Goal: Use online tool/utility: Utilize a website feature to perform a specific function

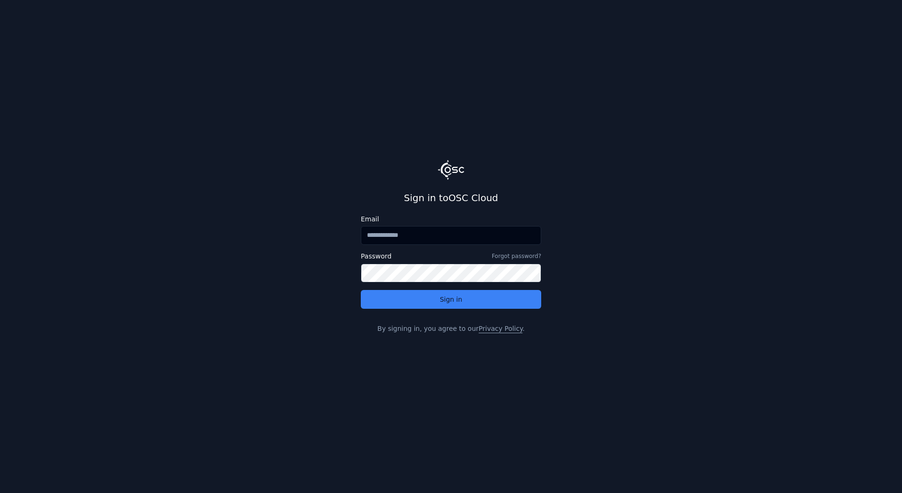
type input "**********"
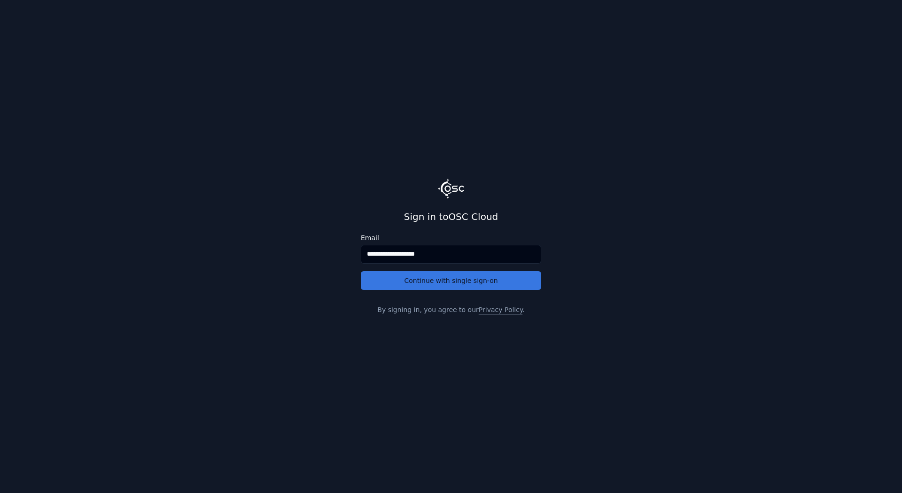
click at [434, 280] on button "Continue with single sign-on" at bounding box center [451, 280] width 180 height 19
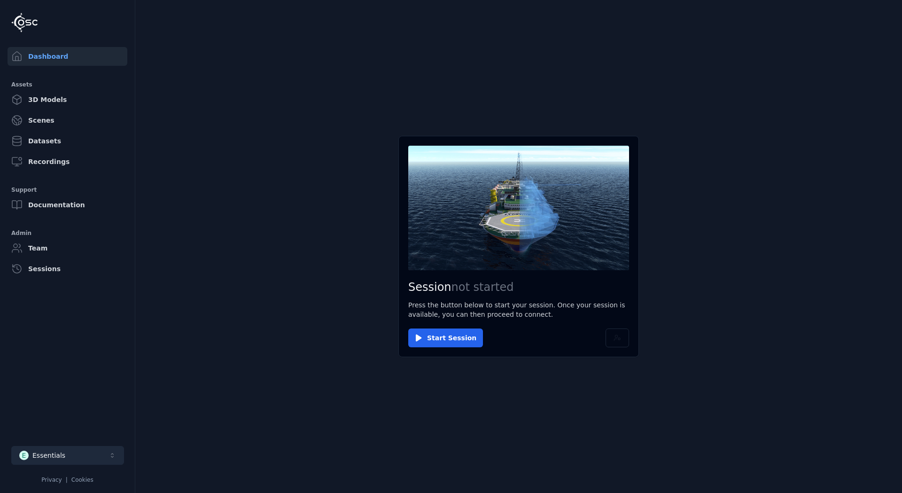
click at [76, 455] on button "E Essentials" at bounding box center [67, 455] width 113 height 19
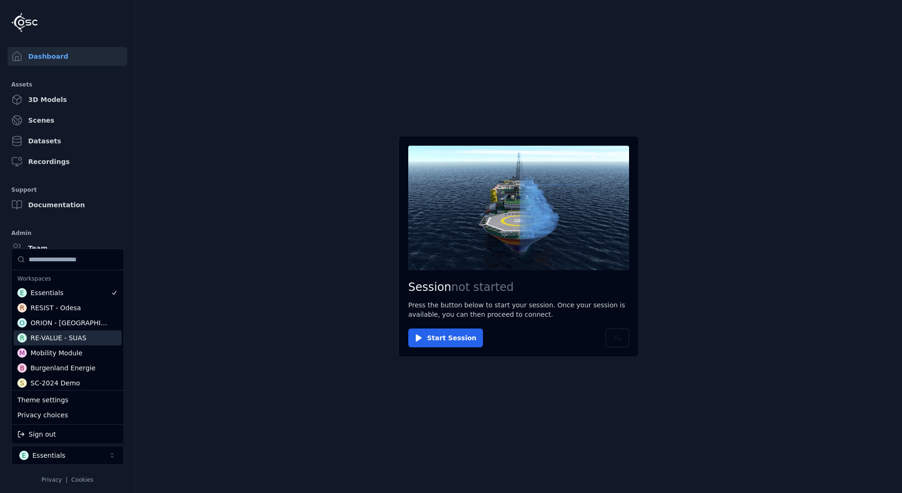
click at [76, 339] on div "RE-VALUE - SUAS" at bounding box center [59, 337] width 56 height 9
click at [443, 332] on html "Dashboard Assets 3D Models Scenes Datasets Recordings Support Documentation Adm…" at bounding box center [451, 246] width 902 height 493
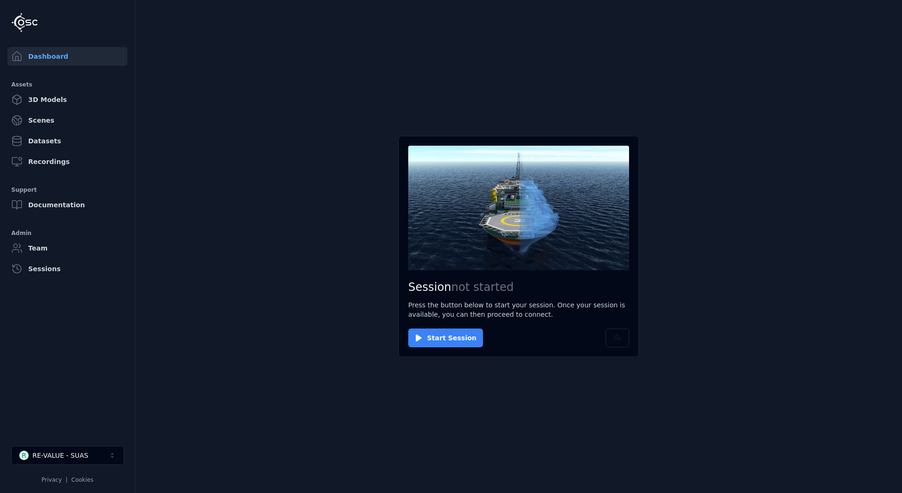
click at [440, 336] on button "Start Session" at bounding box center [445, 338] width 75 height 19
click at [424, 333] on button "Connect" at bounding box center [429, 338] width 43 height 19
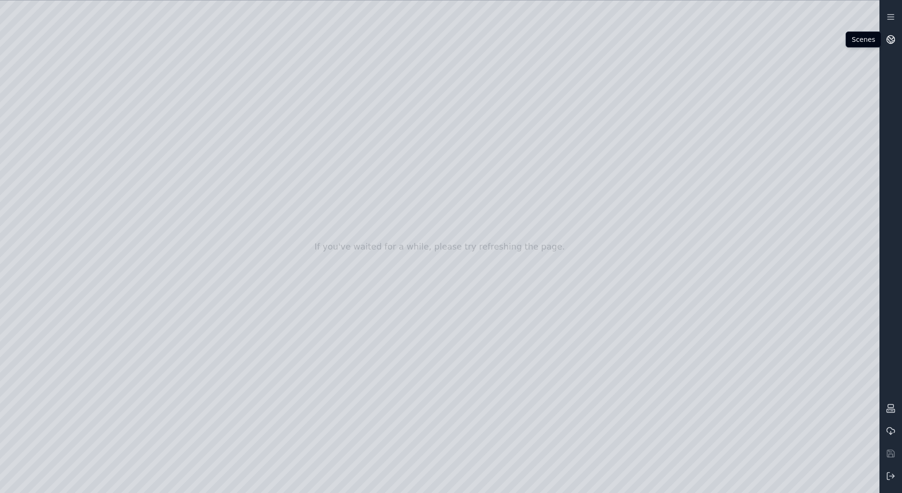
click at [893, 39] on icon at bounding box center [892, 37] width 6 height 3
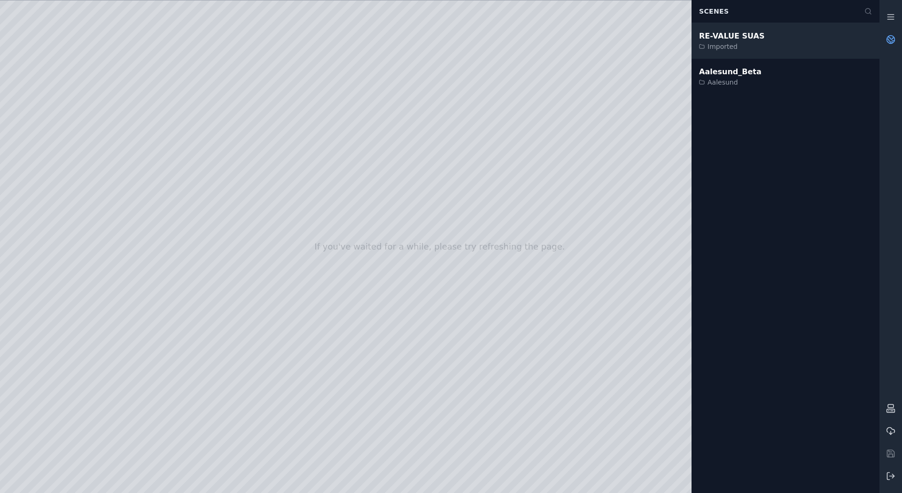
click at [735, 33] on div "RE-VALUE SUAS" at bounding box center [731, 36] width 65 height 11
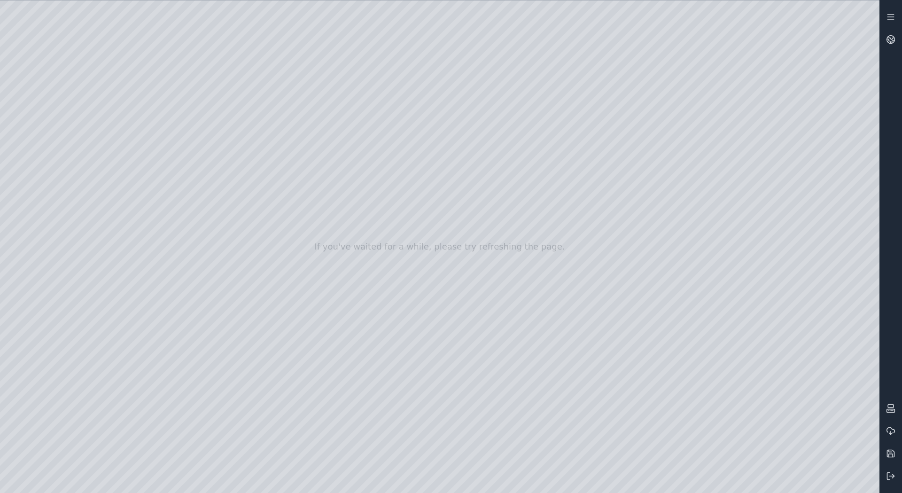
click at [865, 485] on div at bounding box center [440, 246] width 880 height 493
click at [789, 367] on div at bounding box center [440, 246] width 880 height 493
click at [729, 328] on div at bounding box center [440, 246] width 880 height 493
click at [796, 417] on div at bounding box center [440, 246] width 880 height 493
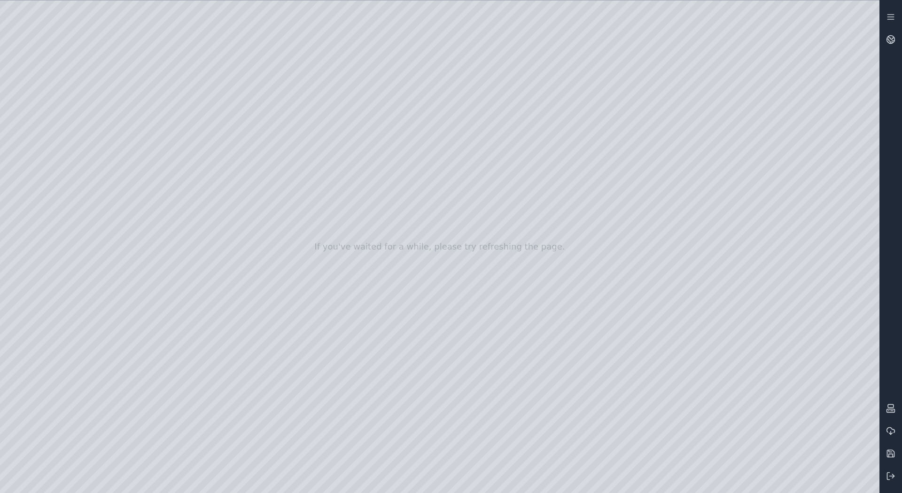
click at [766, 394] on div at bounding box center [440, 246] width 880 height 493
click at [727, 392] on div at bounding box center [440, 246] width 880 height 493
click at [815, 389] on div at bounding box center [440, 246] width 880 height 493
click at [792, 365] on div at bounding box center [440, 246] width 880 height 493
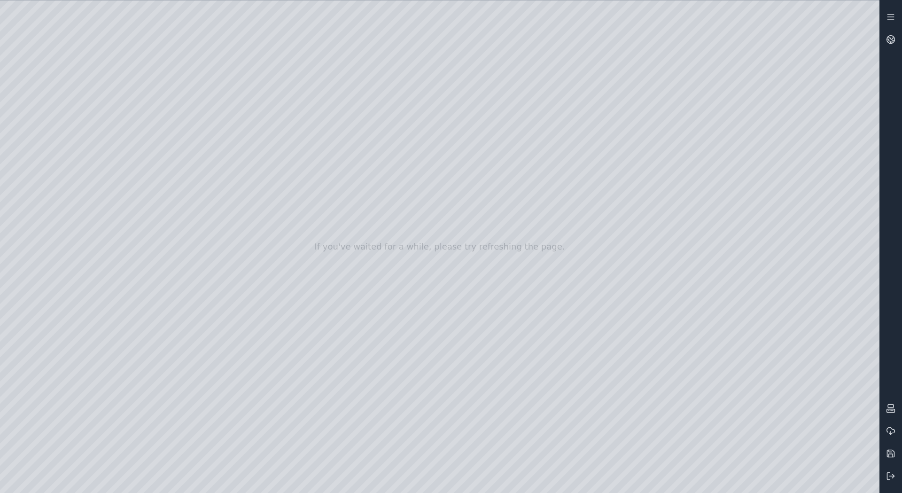
click at [727, 333] on div at bounding box center [440, 246] width 880 height 493
click at [856, 450] on div at bounding box center [440, 246] width 880 height 493
click at [792, 412] on div at bounding box center [440, 246] width 880 height 493
click at [635, 290] on div at bounding box center [440, 246] width 880 height 493
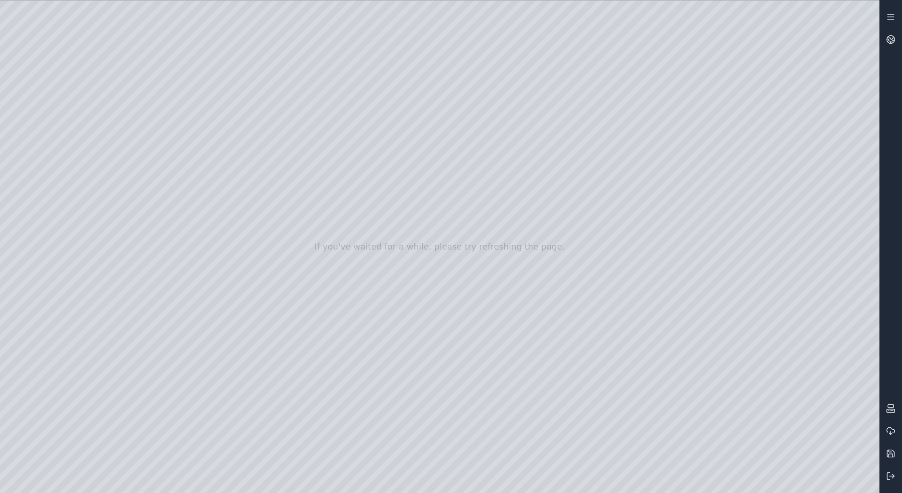
click at [49, 128] on div at bounding box center [440, 246] width 880 height 493
click at [47, 106] on div at bounding box center [440, 246] width 880 height 493
click at [54, 144] on div at bounding box center [440, 246] width 880 height 493
click at [219, 72] on div at bounding box center [440, 246] width 880 height 493
click at [137, 121] on div at bounding box center [440, 246] width 880 height 493
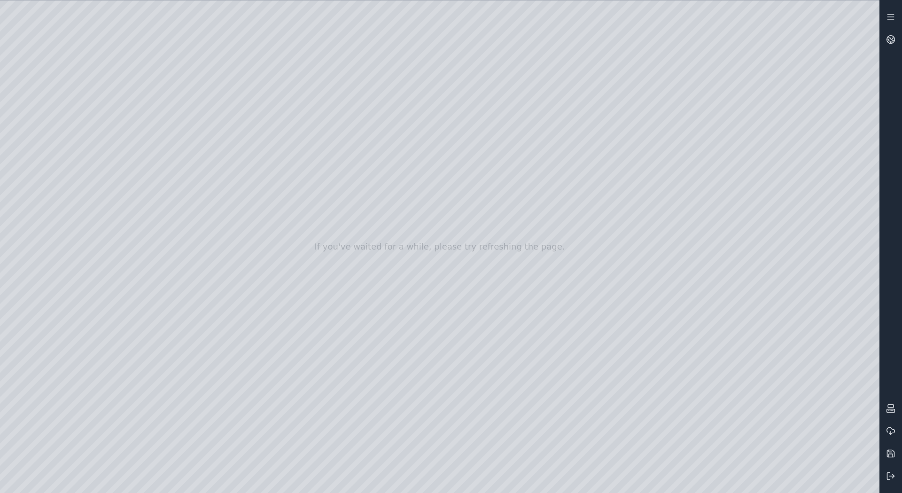
click at [381, 343] on div at bounding box center [440, 246] width 880 height 493
click at [94, 32] on div at bounding box center [440, 246] width 880 height 493
click at [502, 217] on div at bounding box center [440, 246] width 880 height 493
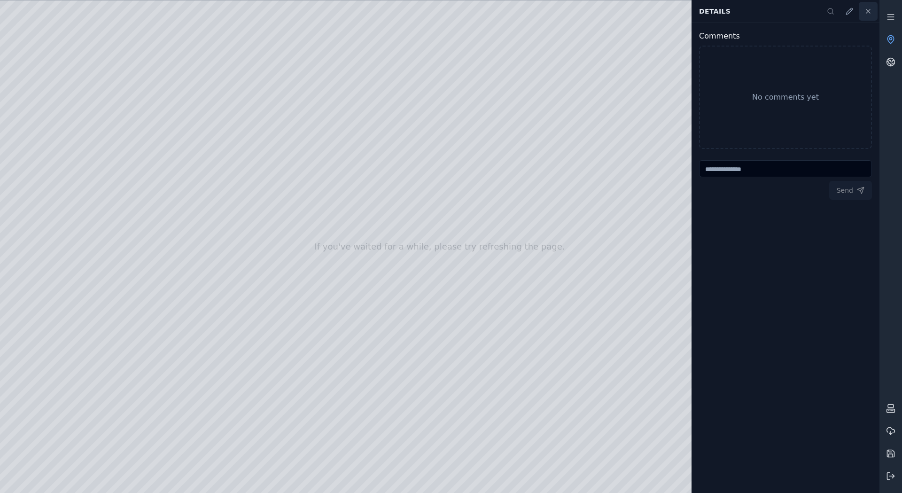
click at [866, 12] on icon at bounding box center [869, 12] width 8 height 8
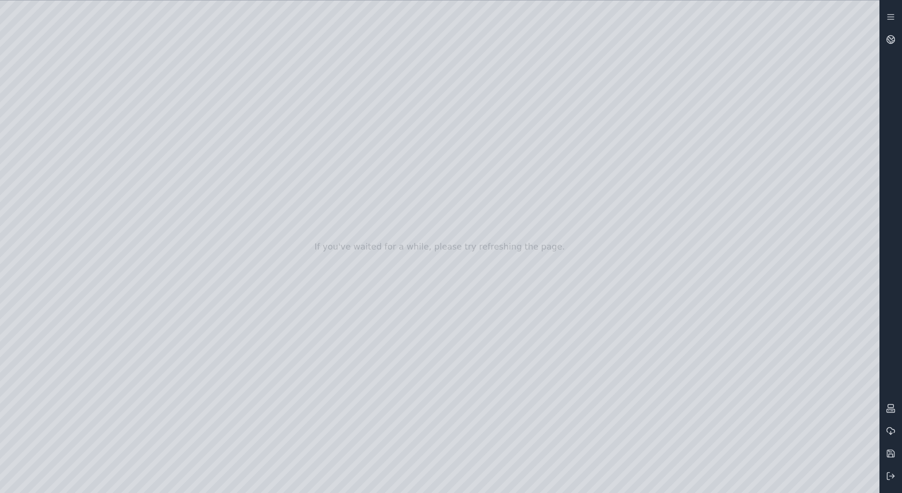
click at [48, 143] on div at bounding box center [440, 246] width 880 height 493
click at [53, 140] on div at bounding box center [440, 246] width 880 height 493
click at [296, 393] on div at bounding box center [440, 246] width 880 height 493
click at [764, 387] on div at bounding box center [440, 246] width 880 height 493
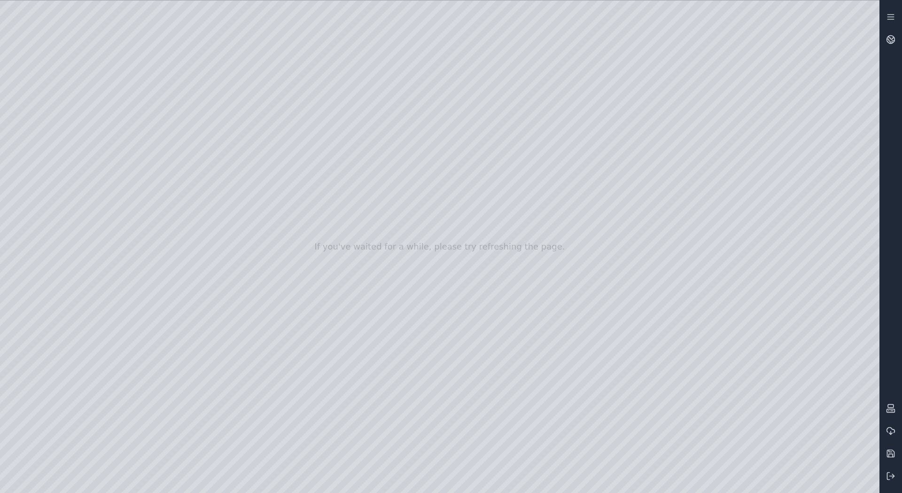
click at [822, 390] on div at bounding box center [440, 246] width 880 height 493
click at [822, 391] on div at bounding box center [440, 246] width 880 height 493
click at [95, 33] on div at bounding box center [440, 246] width 880 height 493
click at [723, 330] on div at bounding box center [440, 246] width 880 height 493
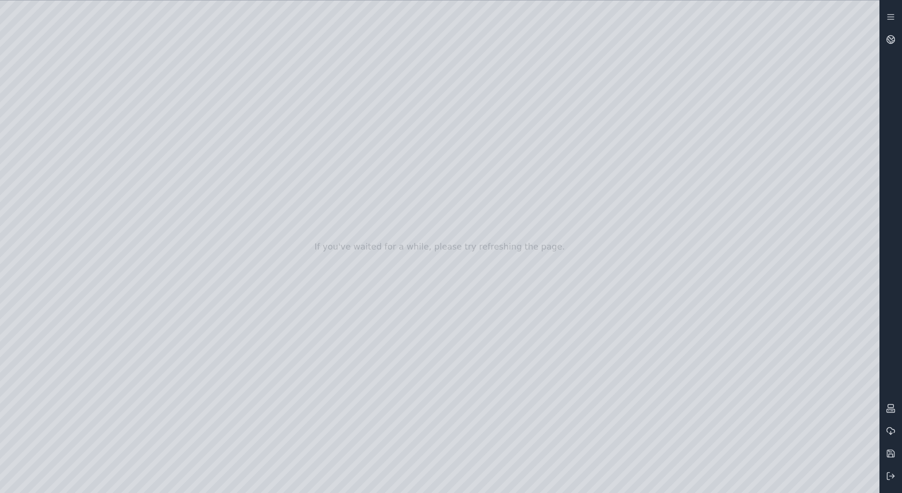
click at [739, 326] on div at bounding box center [440, 246] width 880 height 493
click at [798, 370] on div at bounding box center [440, 246] width 880 height 493
click at [818, 391] on div at bounding box center [440, 246] width 880 height 493
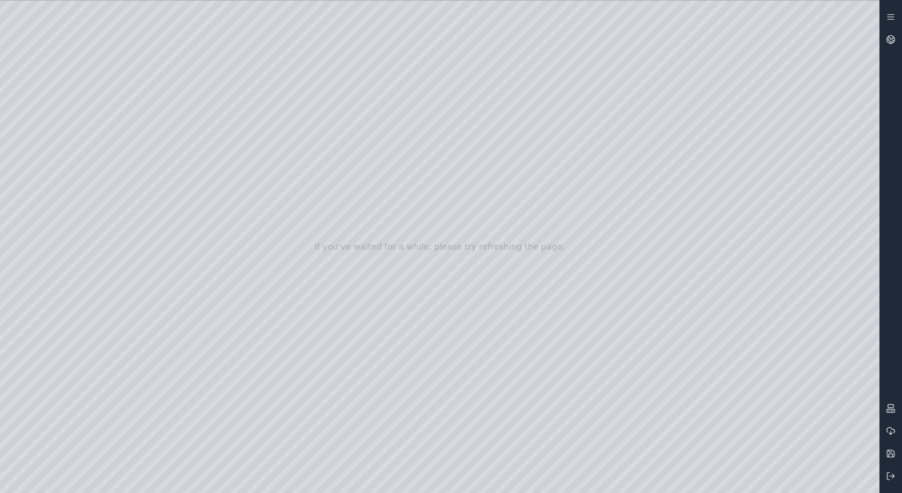
click at [818, 392] on div at bounding box center [440, 246] width 880 height 493
click at [7, 89] on div at bounding box center [440, 246] width 880 height 493
click at [864, 476] on div at bounding box center [440, 246] width 880 height 493
click at [7, 87] on div at bounding box center [440, 246] width 880 height 493
